Goal: Information Seeking & Learning: Learn about a topic

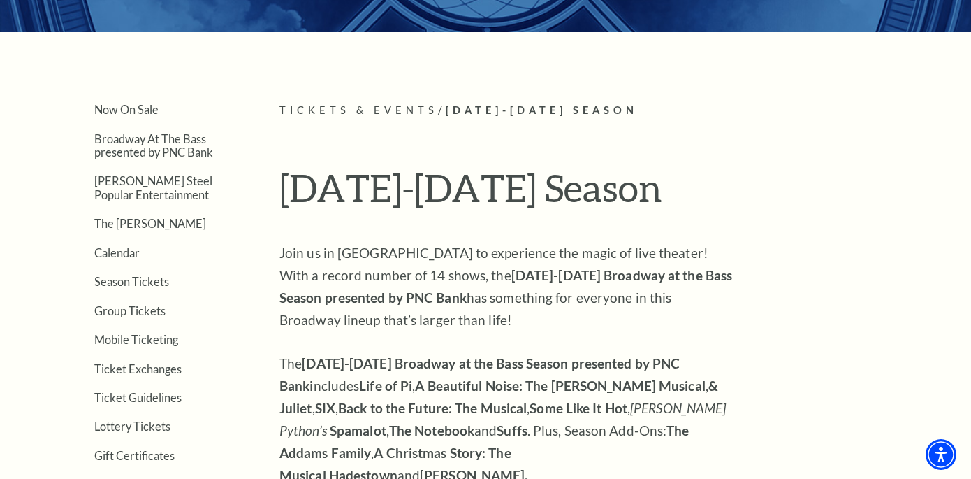
scroll to position [272, 0]
click at [184, 149] on link "Broadway At The Bass presented by PNC Bank" at bounding box center [153, 145] width 119 height 27
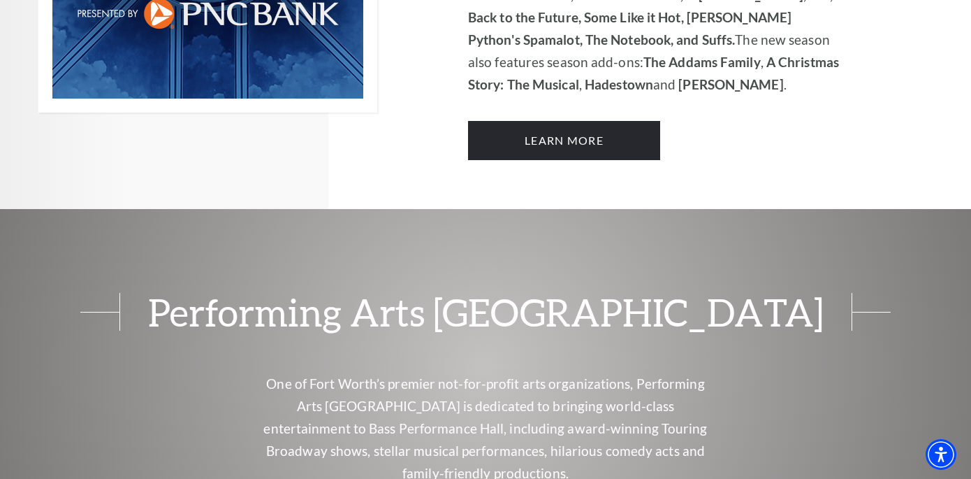
scroll to position [1225, 0]
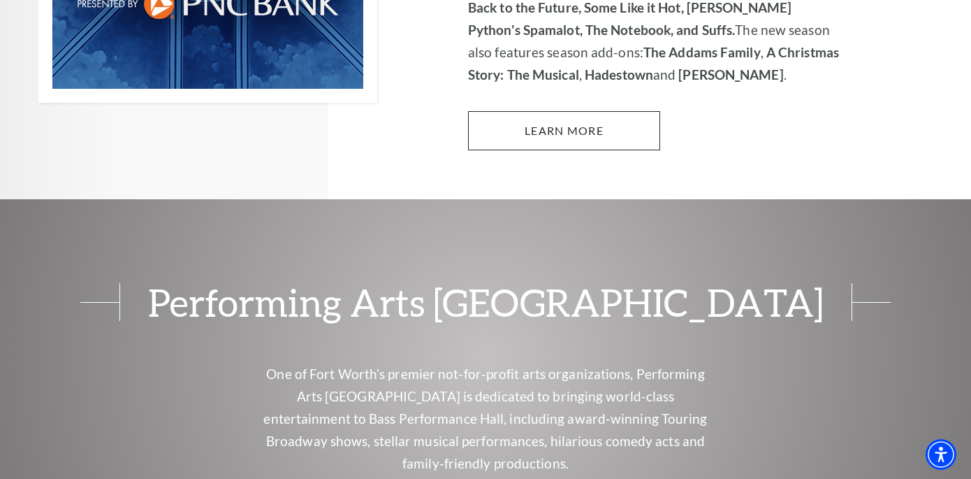
click at [575, 111] on link "Learn More" at bounding box center [564, 130] width 192 height 39
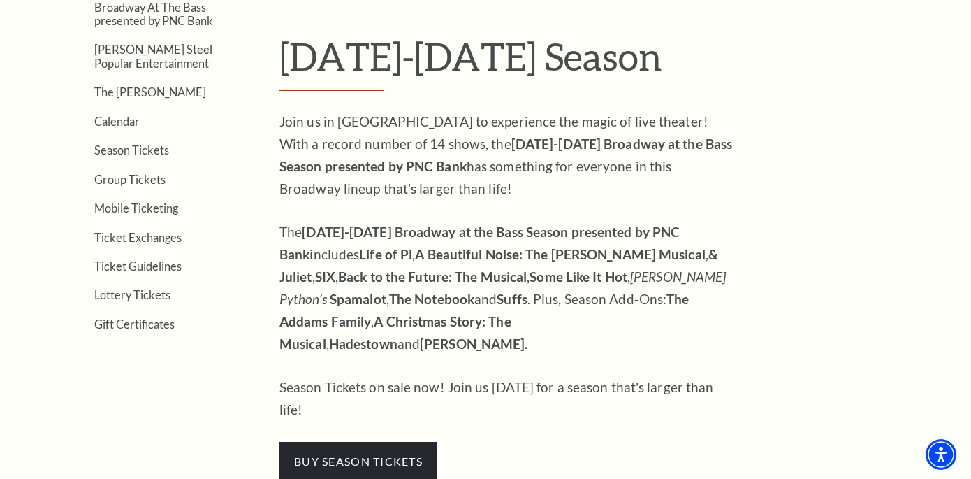
scroll to position [361, 0]
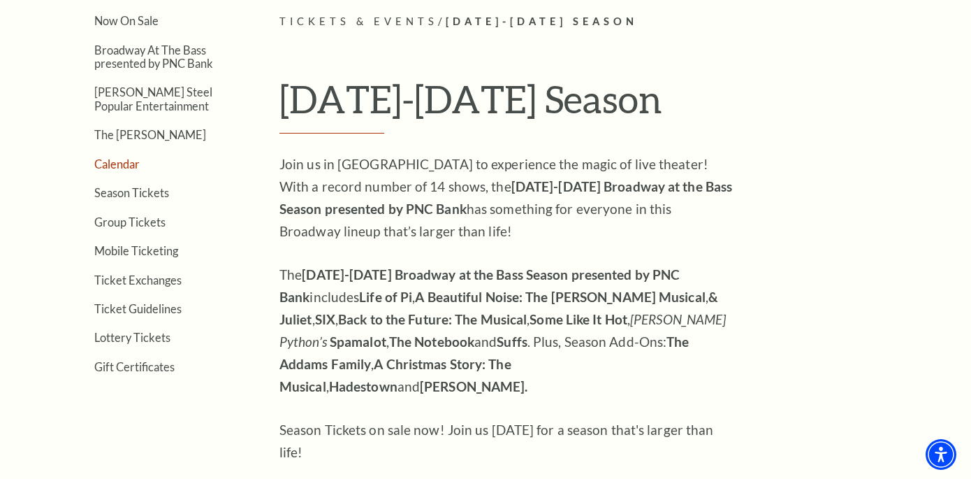
click at [113, 164] on link "Calendar" at bounding box center [116, 163] width 45 height 13
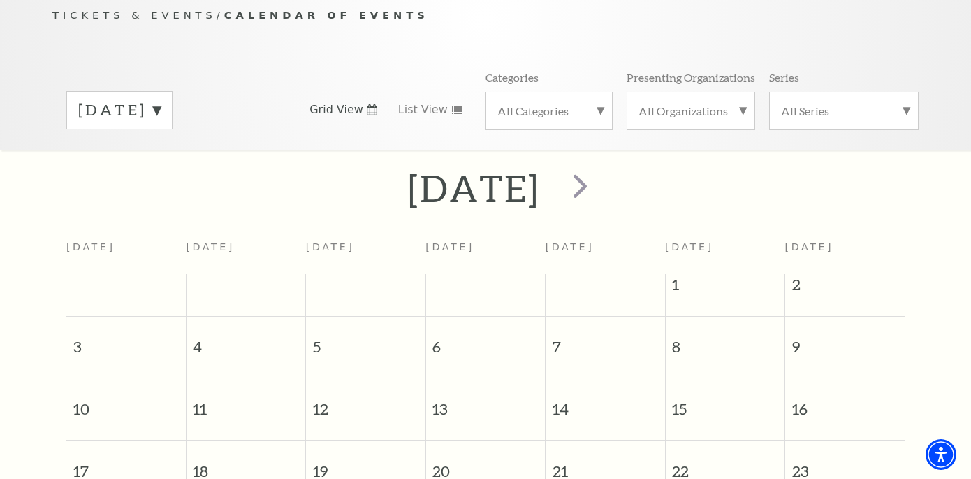
scroll to position [90, 0]
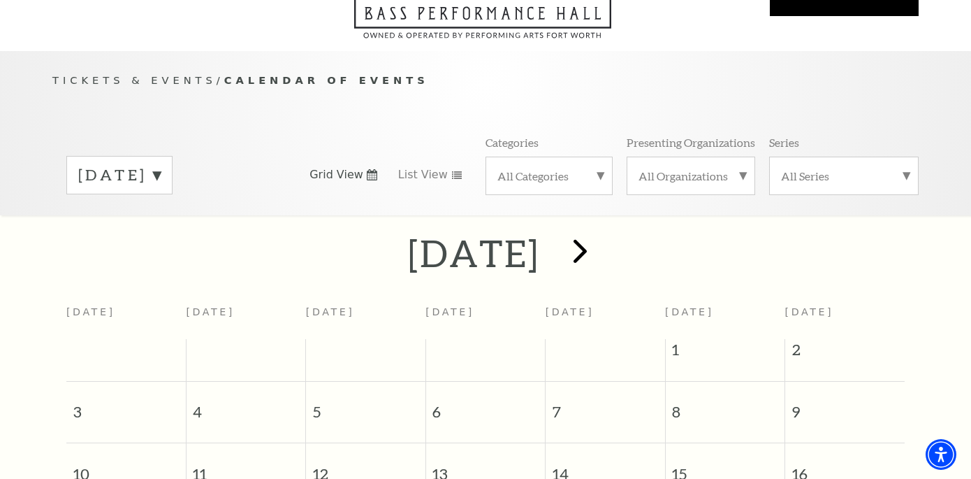
click at [600, 231] on span "next" at bounding box center [580, 251] width 40 height 40
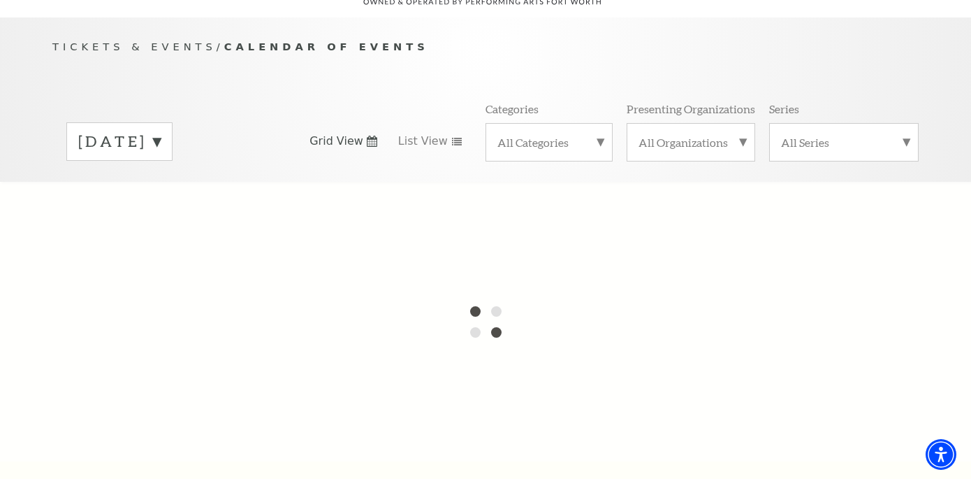
scroll to position [126, 0]
click at [583, 133] on label "All Categories" at bounding box center [548, 140] width 103 height 15
click at [566, 151] on label "Broadway" at bounding box center [548, 162] width 103 height 23
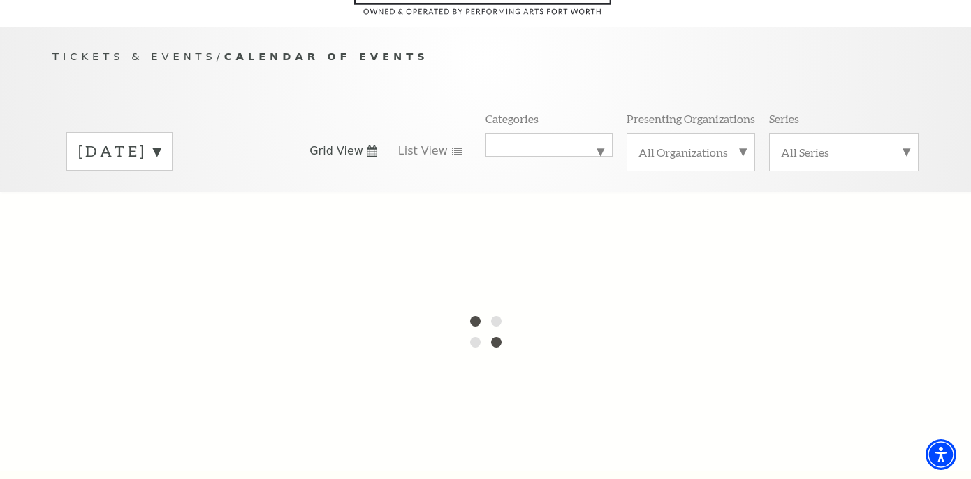
scroll to position [104, 0]
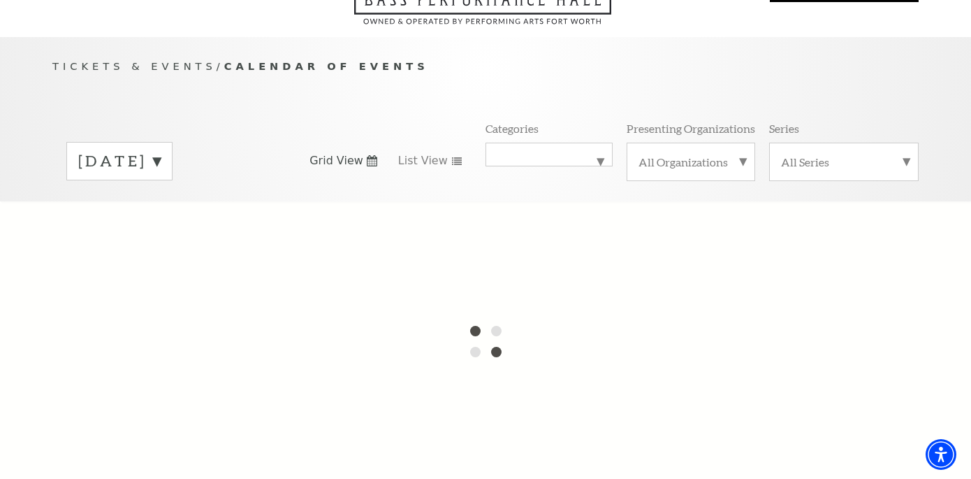
click at [161, 150] on label "[DATE]" at bounding box center [119, 161] width 82 height 22
click at [161, 175] on label "[DATE]" at bounding box center [119, 190] width 82 height 30
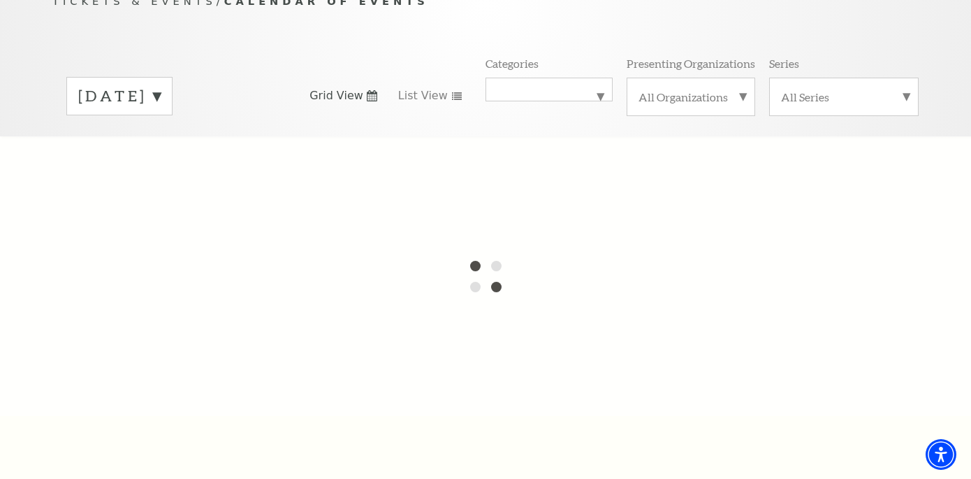
scroll to position [169, 0]
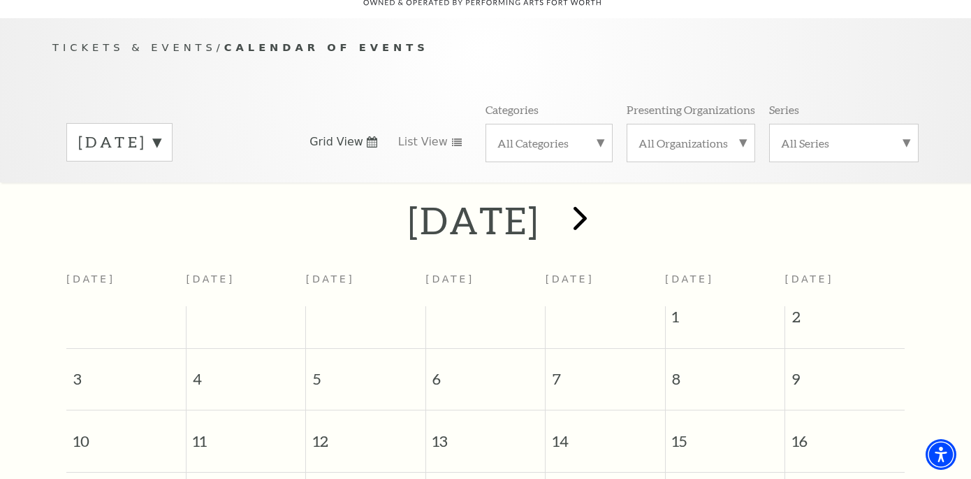
click at [600, 201] on span "next" at bounding box center [580, 218] width 40 height 40
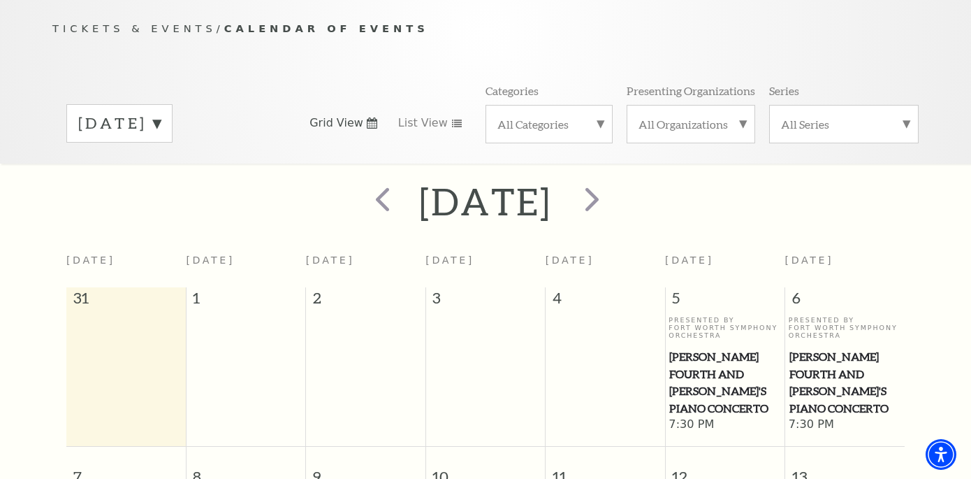
scroll to position [43, 0]
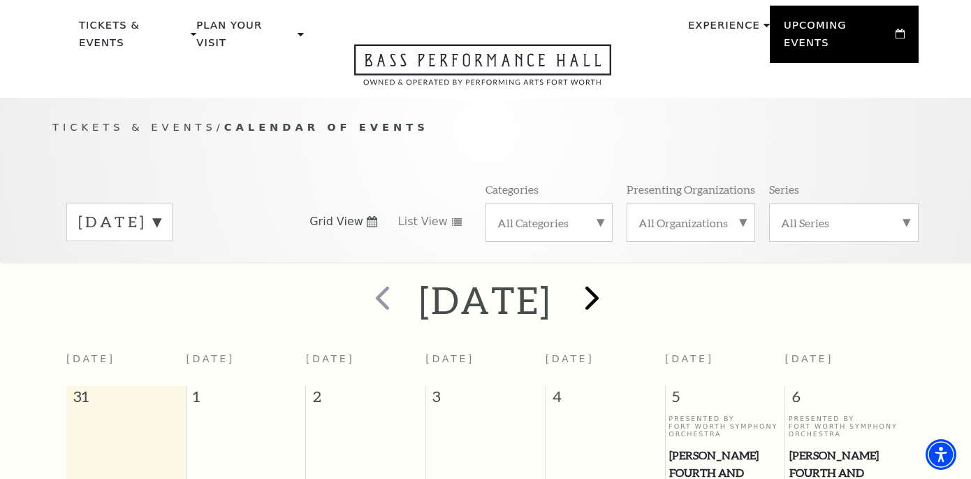
click at [612, 282] on span "next" at bounding box center [592, 297] width 40 height 40
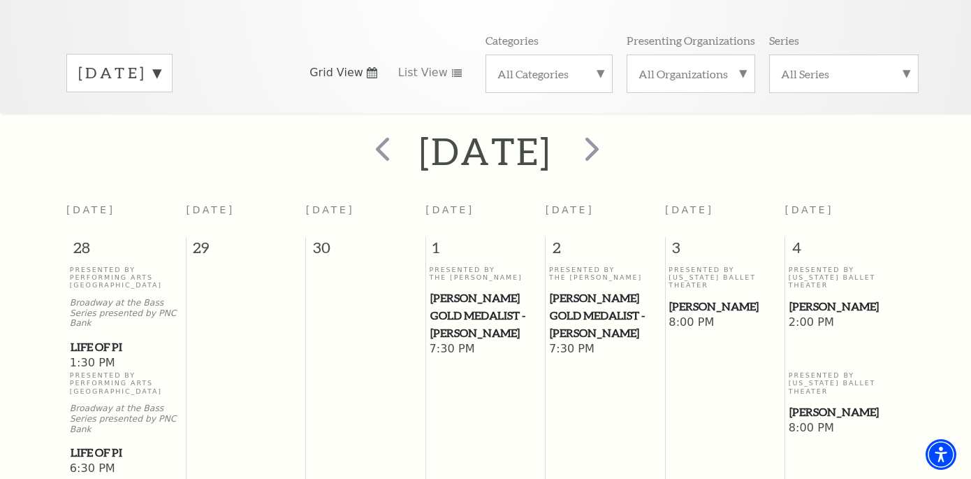
scroll to position [190, 0]
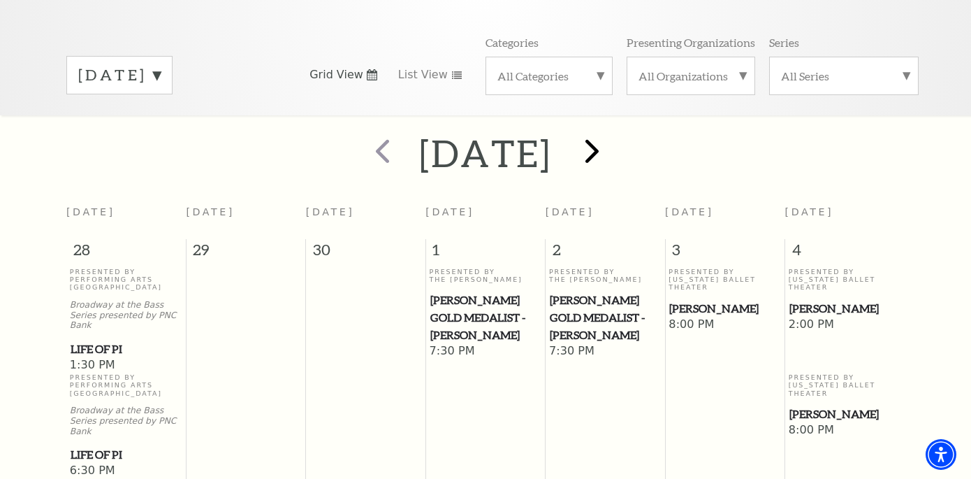
click at [612, 135] on span "next" at bounding box center [592, 151] width 40 height 40
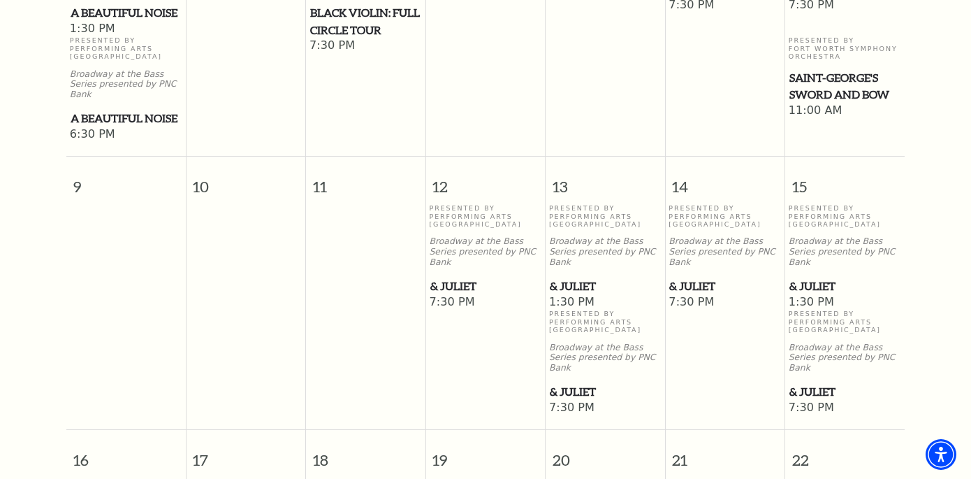
scroll to position [748, 0]
